Goal: Find specific page/section: Find specific page/section

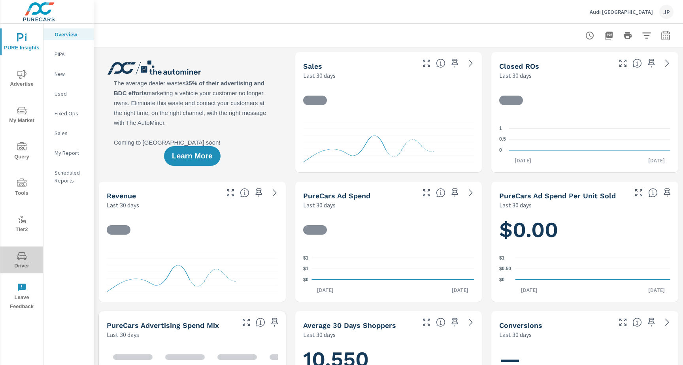
click at [11, 251] on span "Driver" at bounding box center [22, 260] width 38 height 19
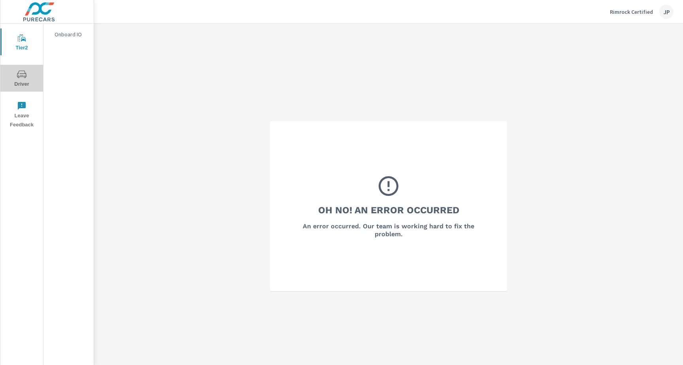
drag, startPoint x: 30, startPoint y: 72, endPoint x: 203, endPoint y: 41, distance: 175.8
click at [203, 41] on div "Tier2 Driver Leave Feedback Onboard IO Rimrock Certified JP Oh No! An Error Occ…" at bounding box center [341, 182] width 683 height 365
